Goal: Task Accomplishment & Management: Complete application form

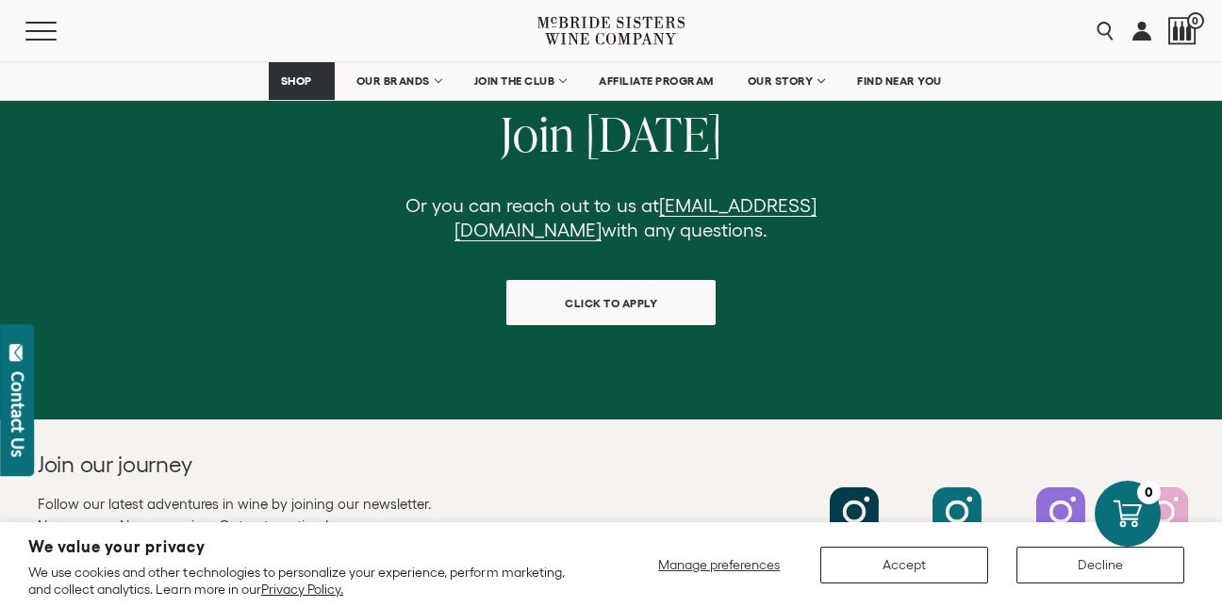
scroll to position [1923, 0]
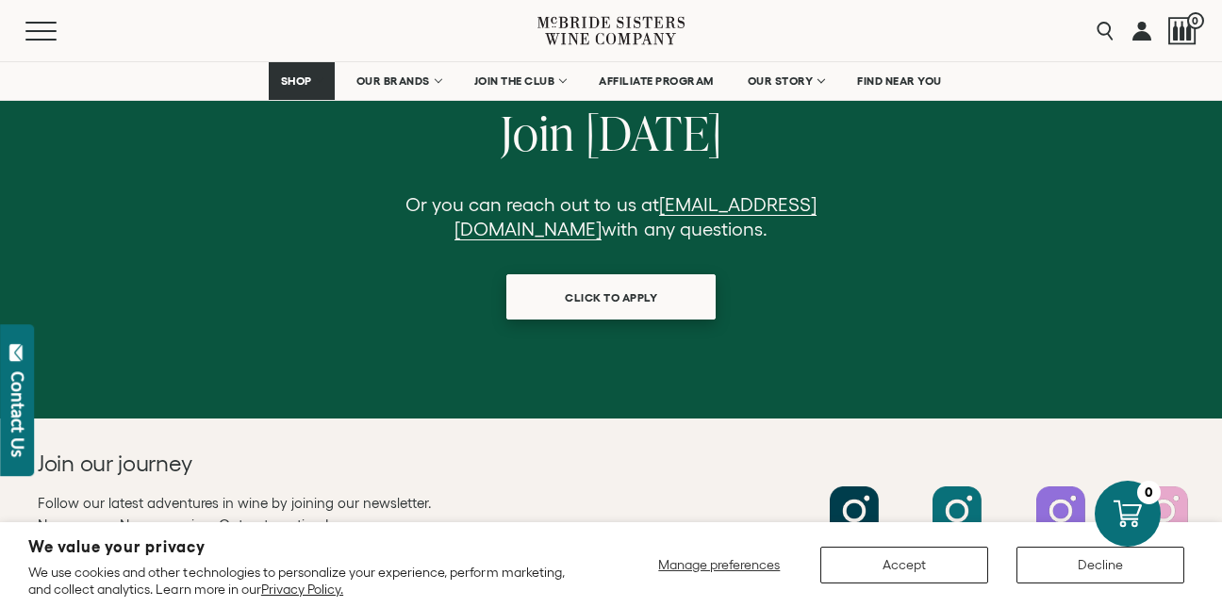
click at [642, 279] on span "click to apply" at bounding box center [611, 297] width 158 height 37
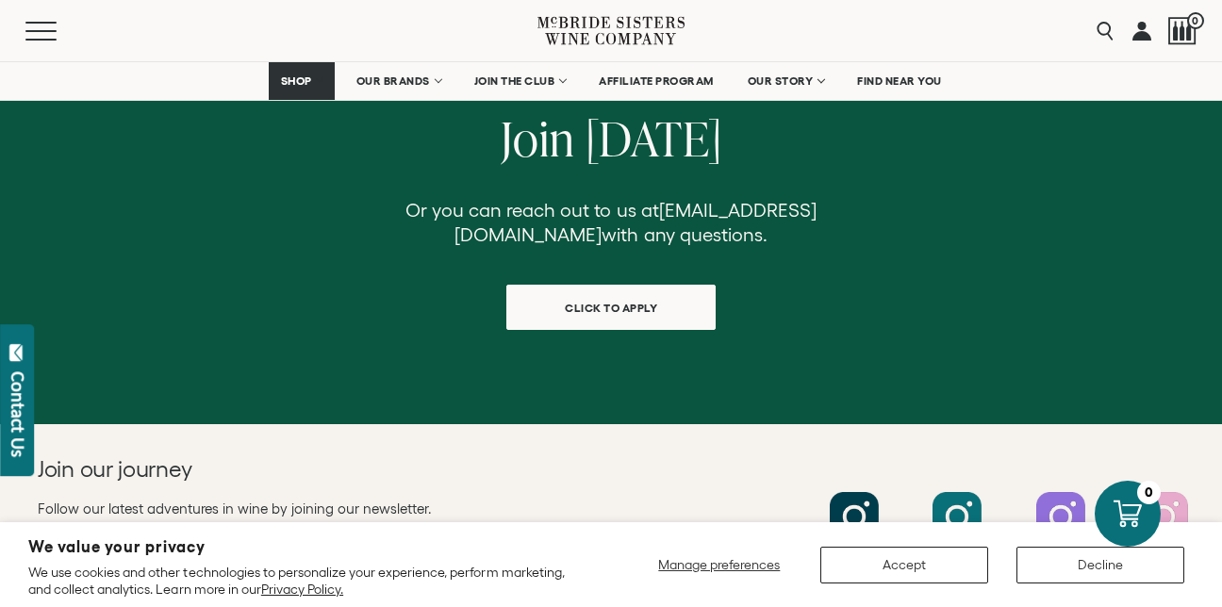
click at [563, 200] on link "[EMAIL_ADDRESS][DOMAIN_NAME]" at bounding box center [636, 223] width 362 height 46
click at [296, 283] on div "Join Today Or you can reach out to us at affiliate@mcbridesisters.com with any …" at bounding box center [611, 221] width 1222 height 406
